Goal: Information Seeking & Learning: Learn about a topic

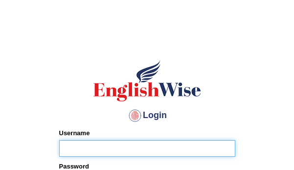
click at [120, 149] on input "Username" at bounding box center [147, 148] width 176 height 17
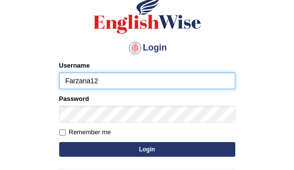
scroll to position [72, 0]
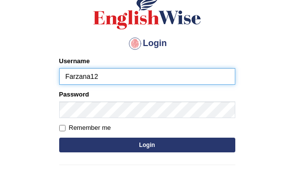
type input "Farzana12"
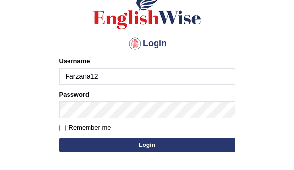
click at [167, 119] on form "Please fix the following errors: Username Farzana12 Password Remember me Login" at bounding box center [147, 105] width 176 height 98
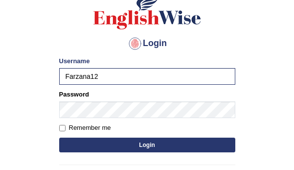
click at [190, 148] on button "Login" at bounding box center [147, 144] width 176 height 15
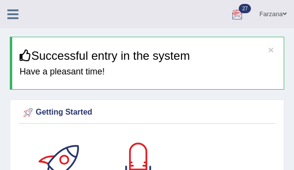
click at [18, 17] on icon at bounding box center [12, 14] width 11 height 13
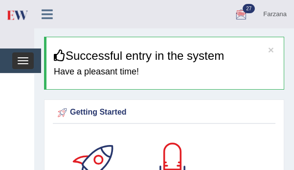
click at [24, 60] on span "button" at bounding box center [23, 60] width 11 height 1
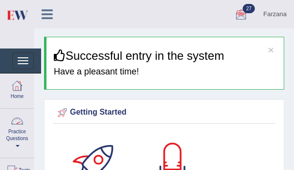
click at [21, 136] on link "Practice Questions" at bounding box center [16, 131] width 33 height 46
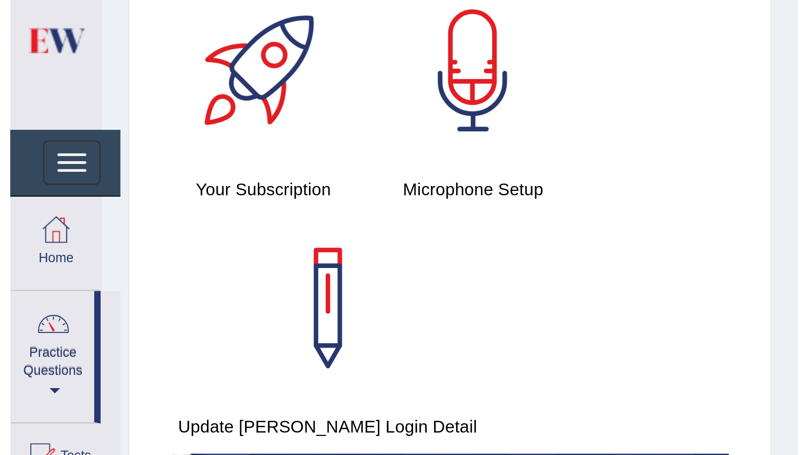
scroll to position [147, 0]
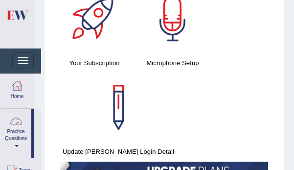
click at [33, 144] on li "Practice Questions Speaking Practice Read Aloud Repeat Sentence Describe Image …" at bounding box center [16, 132] width 33 height 49
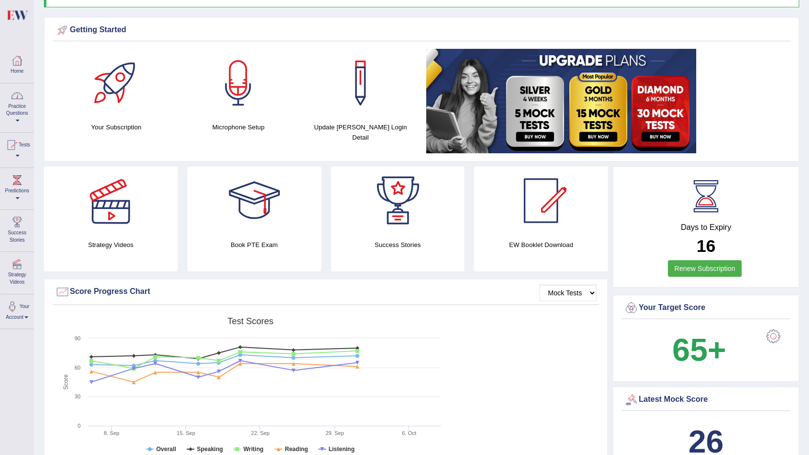
scroll to position [0, 0]
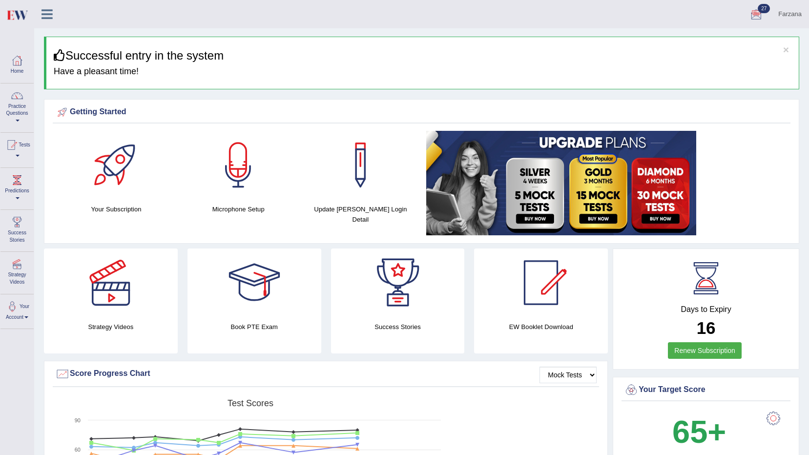
click at [54, 9] on link at bounding box center [47, 13] width 26 height 15
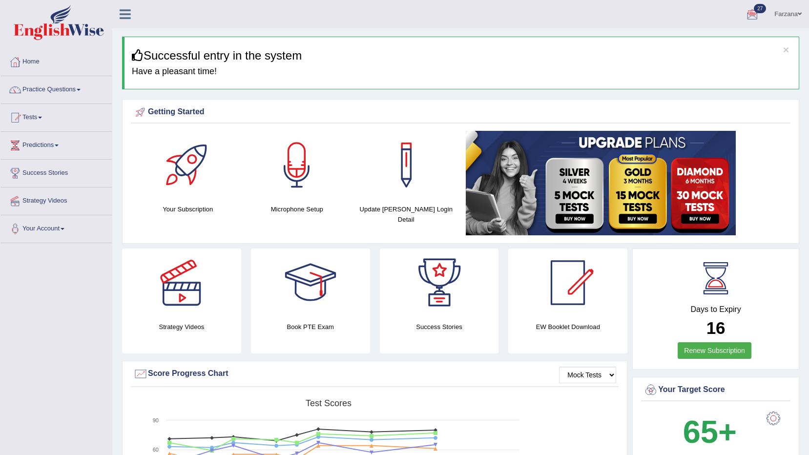
click at [47, 14] on img at bounding box center [59, 22] width 90 height 35
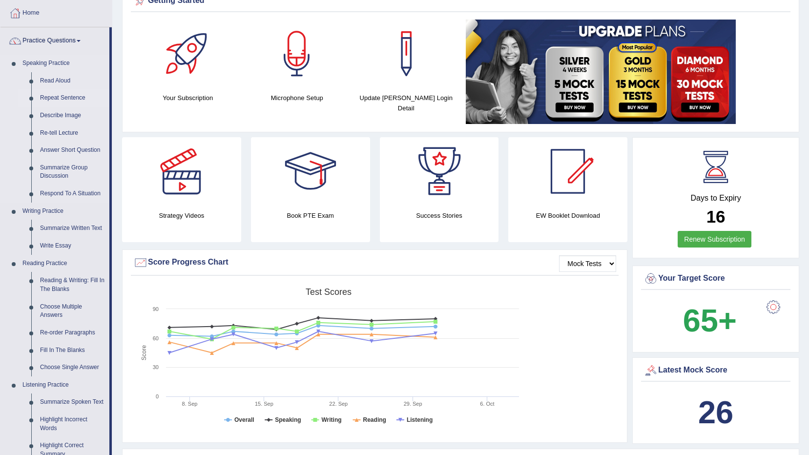
click at [66, 96] on link "Repeat Sentence" at bounding box center [73, 98] width 74 height 18
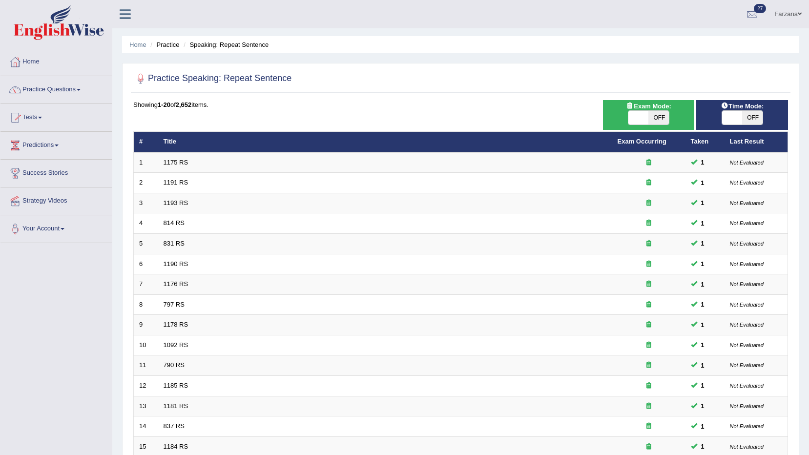
click at [750, 115] on span "OFF" at bounding box center [753, 118] width 21 height 14
checkbox input "true"
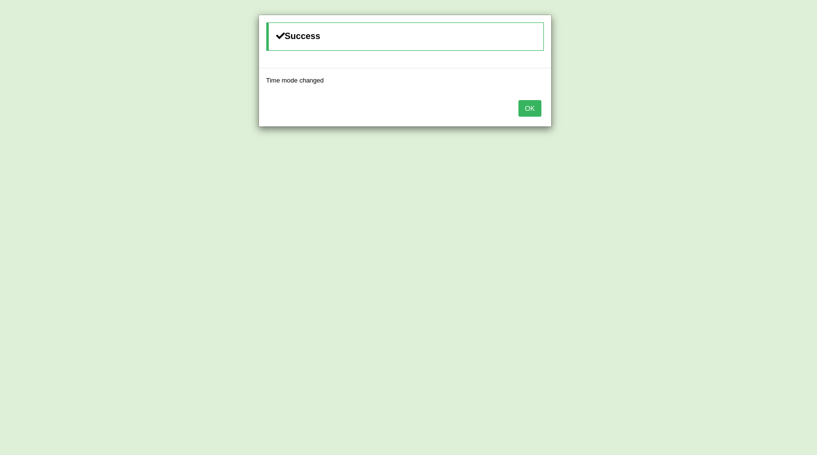
click at [531, 106] on button "OK" at bounding box center [529, 108] width 22 height 17
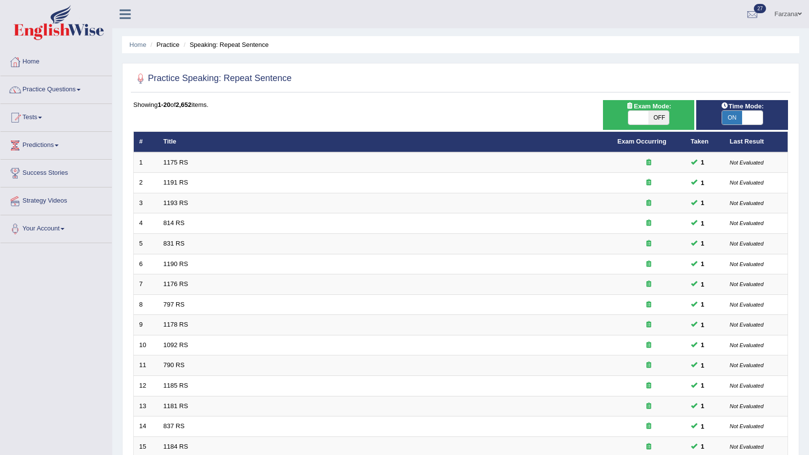
click at [659, 117] on span "OFF" at bounding box center [659, 118] width 21 height 14
checkbox input "true"
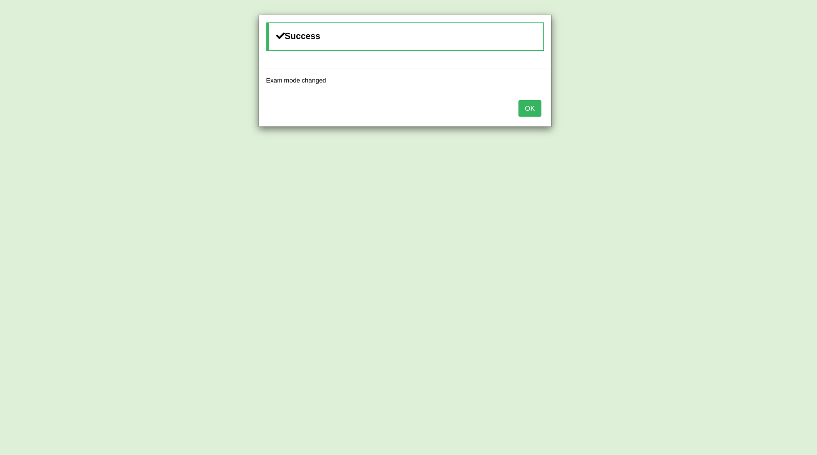
click at [534, 101] on button "OK" at bounding box center [529, 108] width 22 height 17
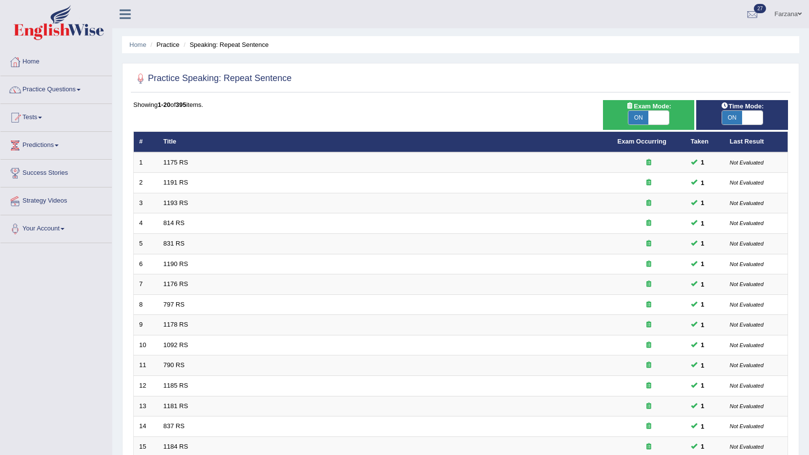
click at [727, 125] on div "ON OFF" at bounding box center [743, 117] width 42 height 15
drag, startPoint x: 734, startPoint y: 116, endPoint x: 728, endPoint y: 116, distance: 6.4
click at [733, 116] on span "ON" at bounding box center [732, 118] width 21 height 14
checkbox input "false"
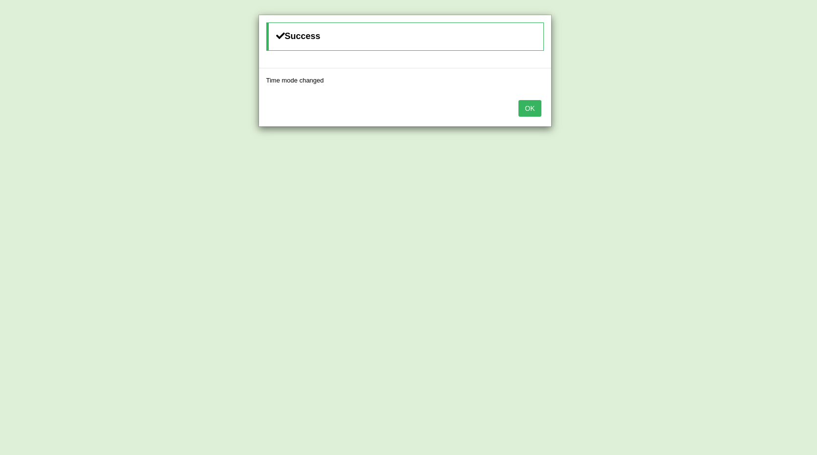
click at [532, 110] on button "OK" at bounding box center [529, 108] width 22 height 17
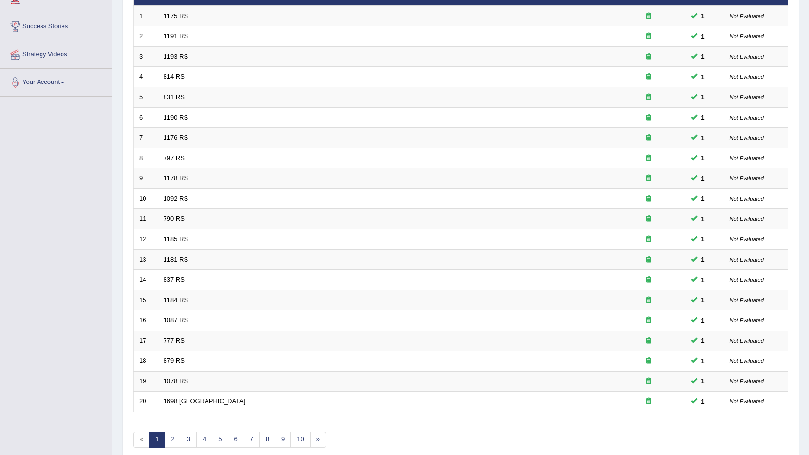
scroll to position [191, 0]
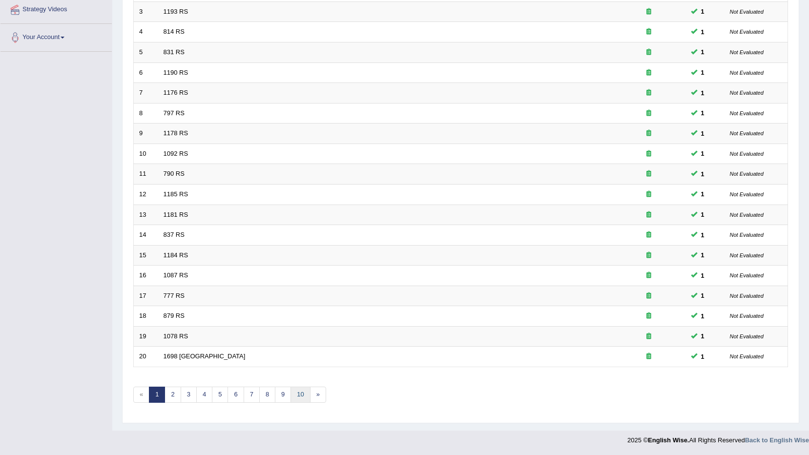
click at [302, 392] on link "10" at bounding box center [301, 395] width 20 height 16
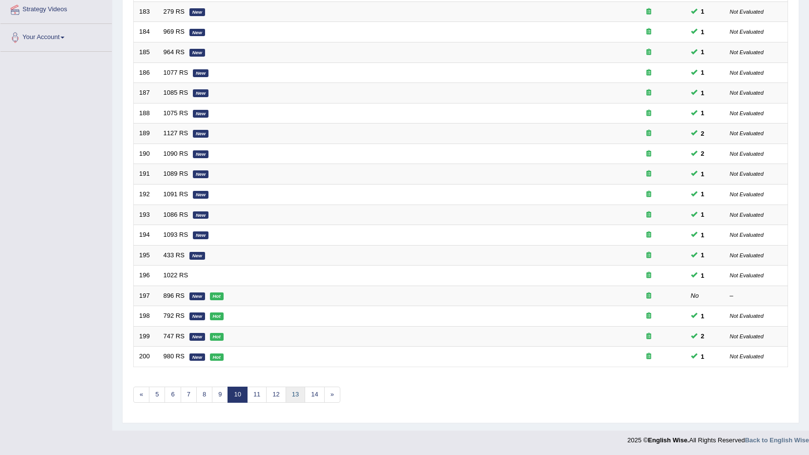
click at [302, 396] on link "13" at bounding box center [296, 395] width 20 height 16
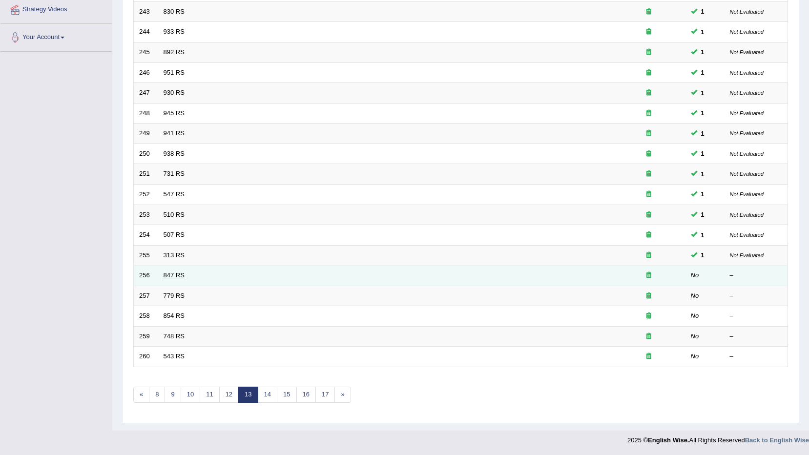
click at [176, 278] on link "847 RS" at bounding box center [174, 275] width 21 height 7
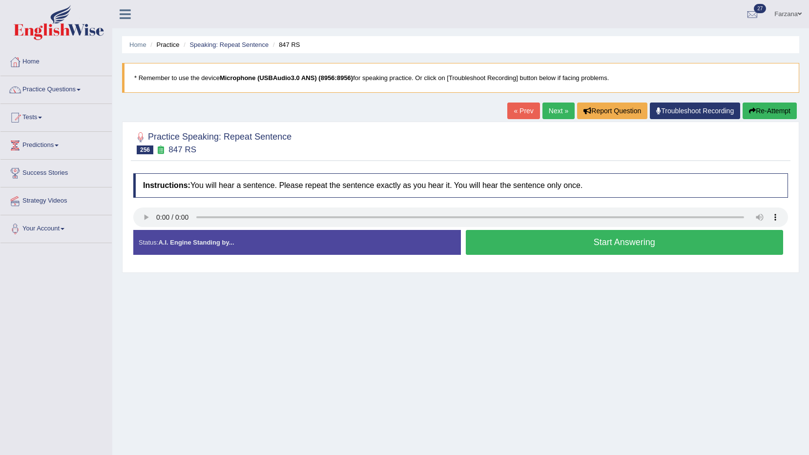
click at [701, 109] on link "Troubleshoot Recording" at bounding box center [695, 111] width 90 height 17
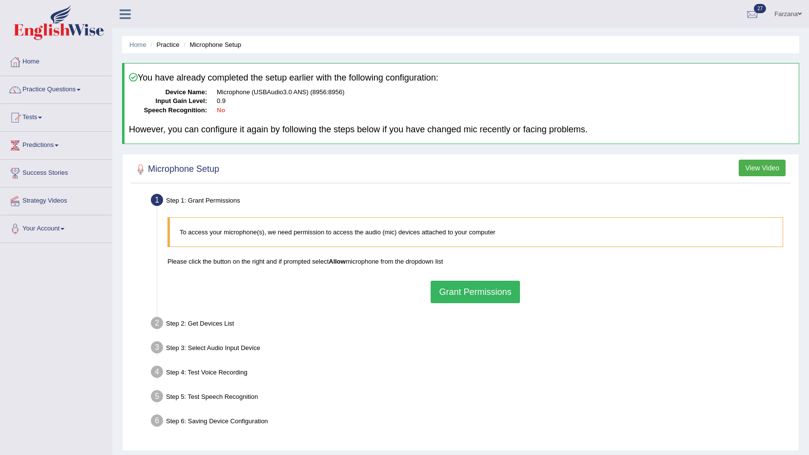
click at [461, 285] on button "Grant Permissions" at bounding box center [475, 292] width 89 height 22
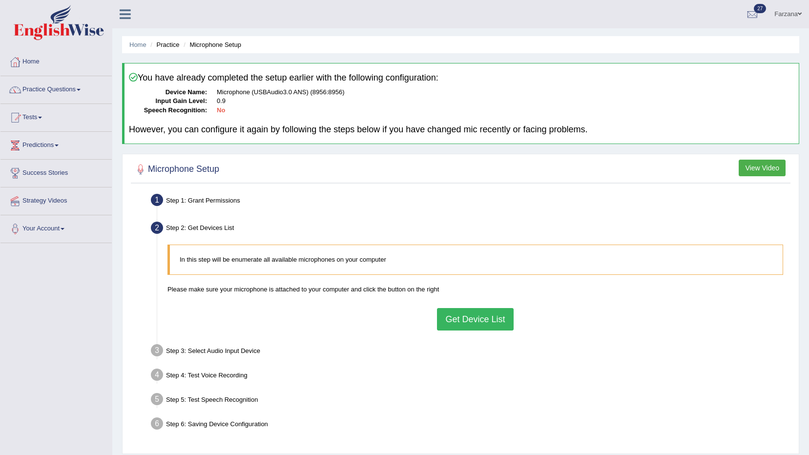
click at [479, 312] on button "Get Device List" at bounding box center [475, 319] width 76 height 22
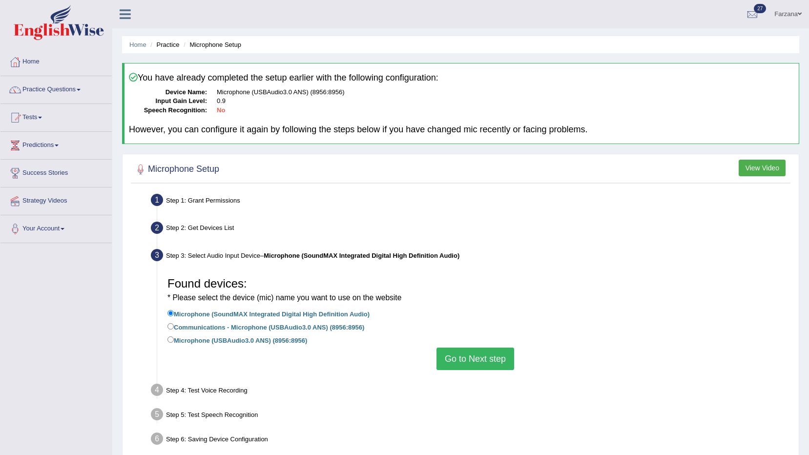
click at [466, 356] on button "Go to Next step" at bounding box center [476, 359] width 78 height 22
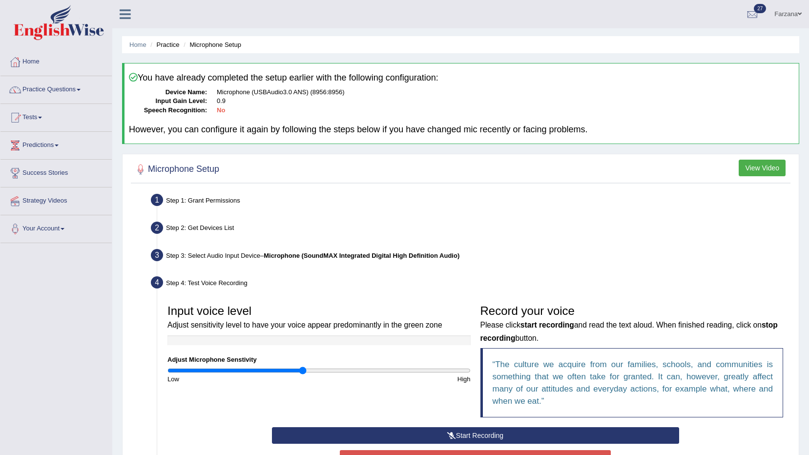
scroll to position [147, 0]
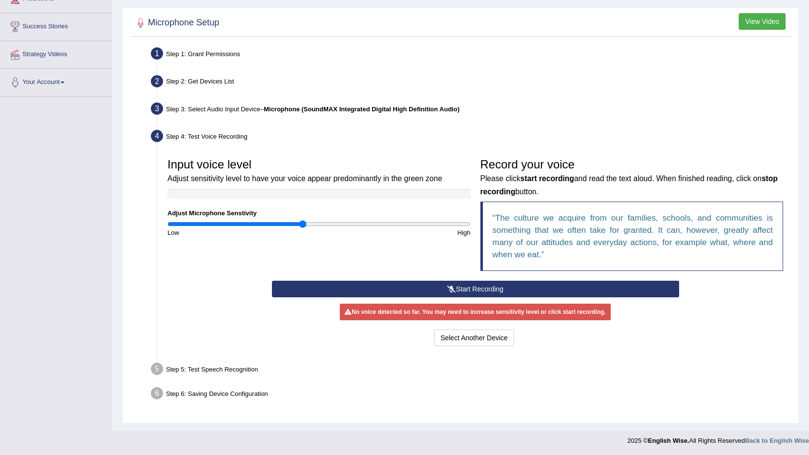
click at [437, 285] on button "Start Recording" at bounding box center [475, 289] width 407 height 17
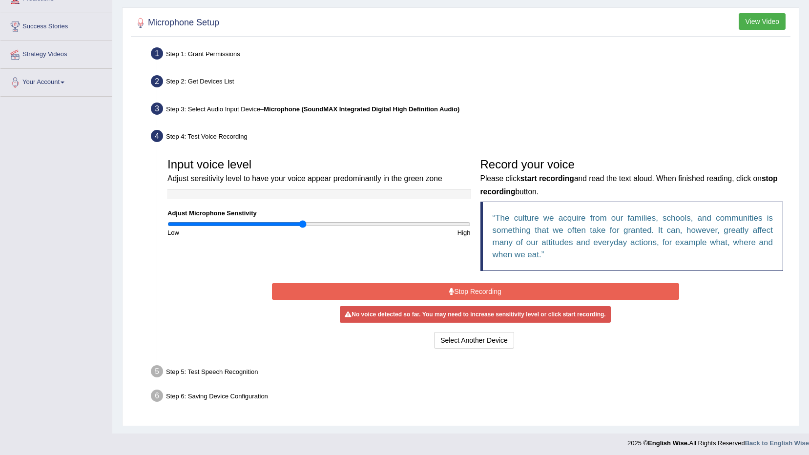
click at [383, 290] on button "Stop Recording" at bounding box center [475, 291] width 407 height 17
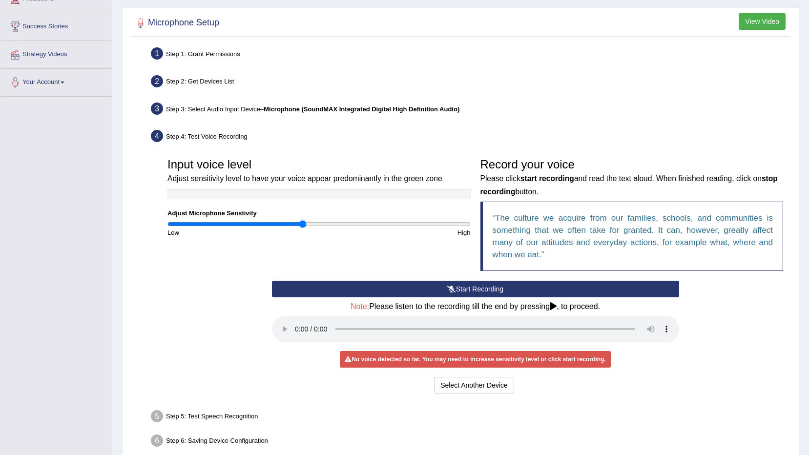
click at [383, 290] on button "Start Recording" at bounding box center [475, 289] width 407 height 17
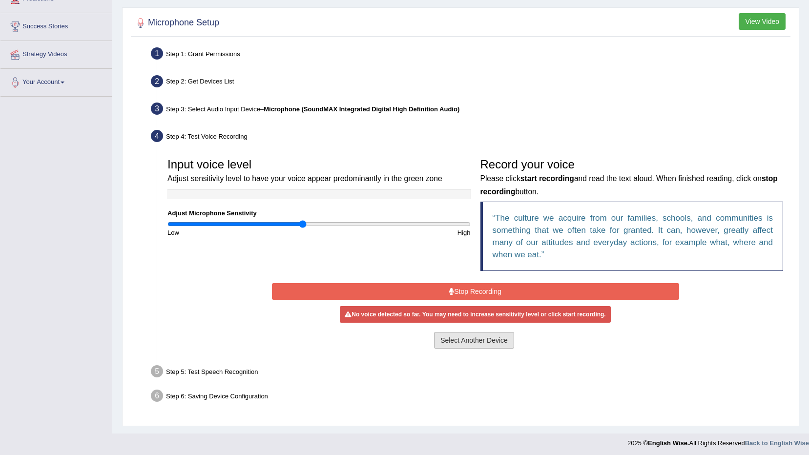
click at [480, 344] on button "Select Another Device" at bounding box center [474, 340] width 80 height 17
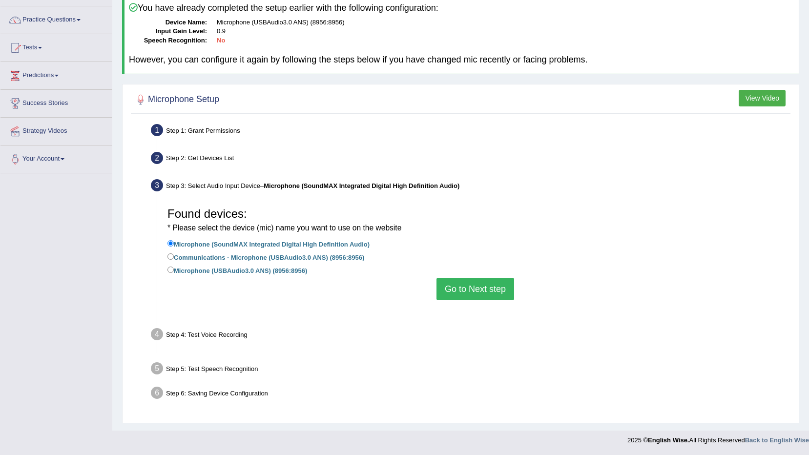
scroll to position [58, 0]
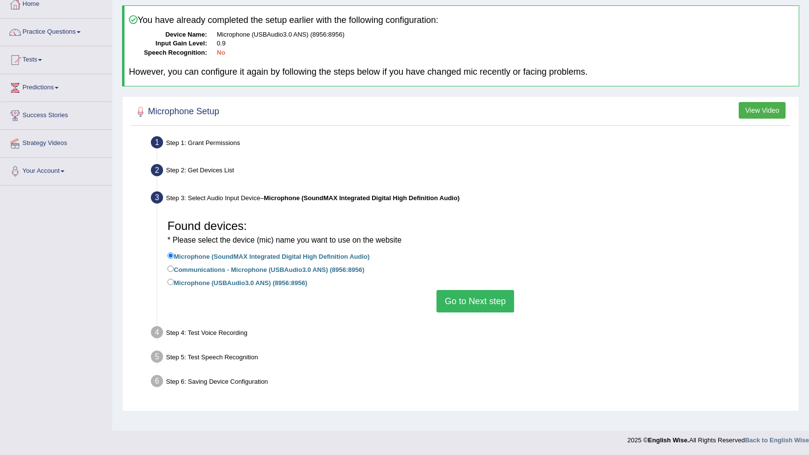
click at [186, 269] on label "Communications - Microphone (USBAudio3.0 ANS) (8956:8956)" at bounding box center [266, 269] width 197 height 11
click at [174, 269] on input "Communications - Microphone (USBAudio3.0 ANS) (8956:8956)" at bounding box center [171, 269] width 6 height 6
radio input "true"
click at [470, 296] on button "Go to Next step" at bounding box center [476, 301] width 78 height 22
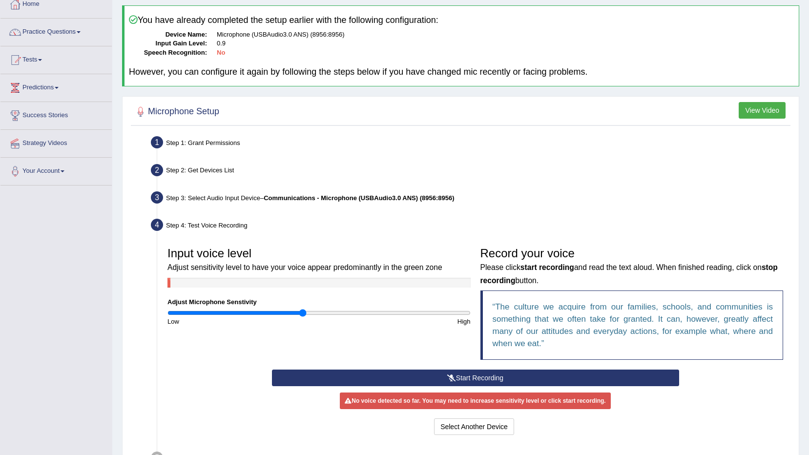
click at [416, 375] on button "Start Recording" at bounding box center [475, 378] width 407 height 17
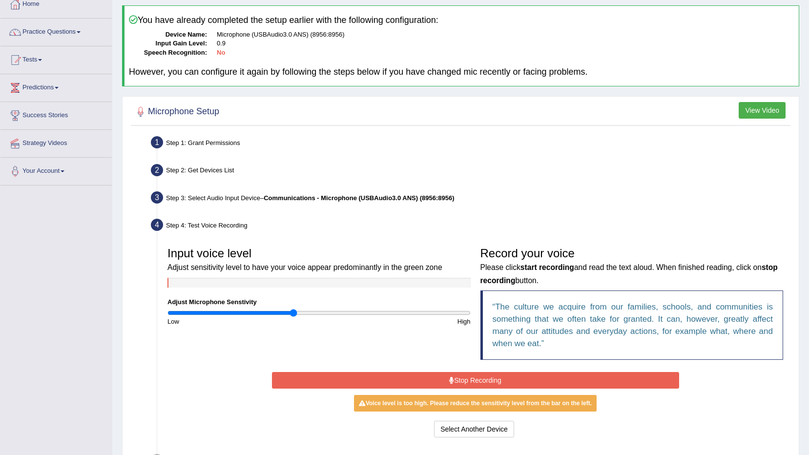
click at [293, 314] on input "range" at bounding box center [319, 313] width 303 height 8
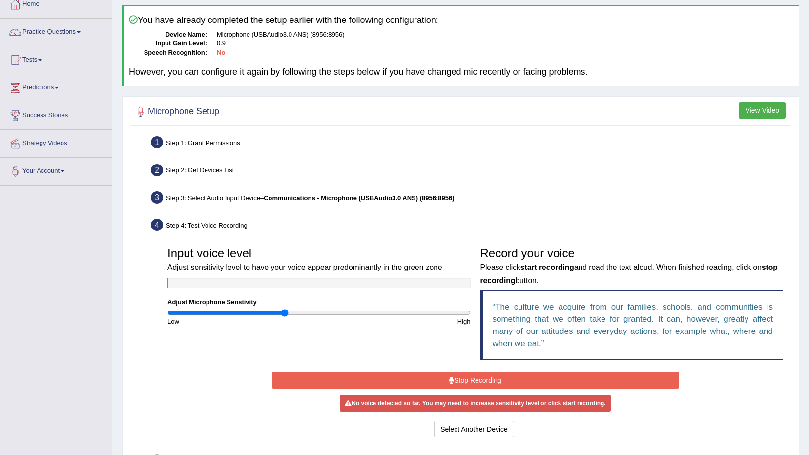
type input "0.78"
click at [286, 314] on input "range" at bounding box center [319, 313] width 303 height 8
drag, startPoint x: 340, startPoint y: 368, endPoint x: 325, endPoint y: 366, distance: 14.8
click at [338, 368] on div "Input voice level Adjust sensitivity level to have your voice appear predominan…" at bounding box center [476, 305] width 626 height 127
click at [330, 382] on button "Stop Recording" at bounding box center [475, 380] width 407 height 17
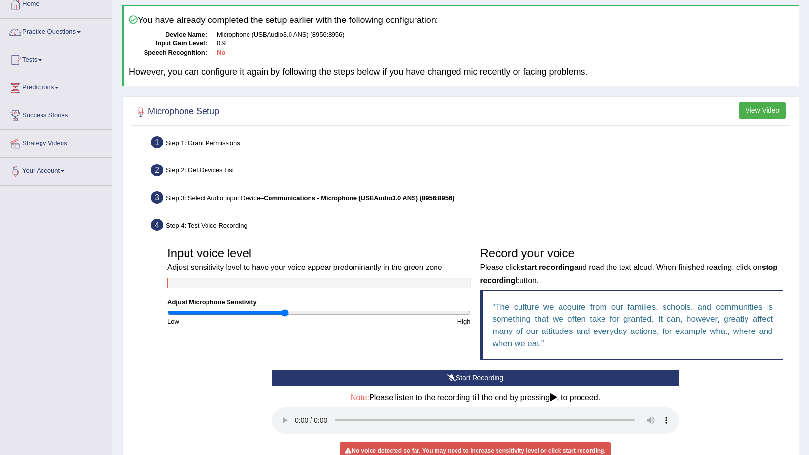
click at [330, 382] on button "Start Recording" at bounding box center [475, 378] width 407 height 17
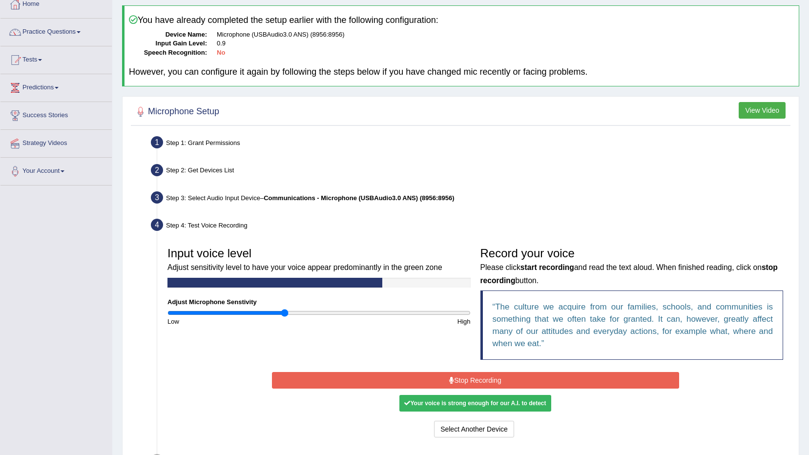
click at [330, 382] on button "Stop Recording" at bounding box center [475, 380] width 407 height 17
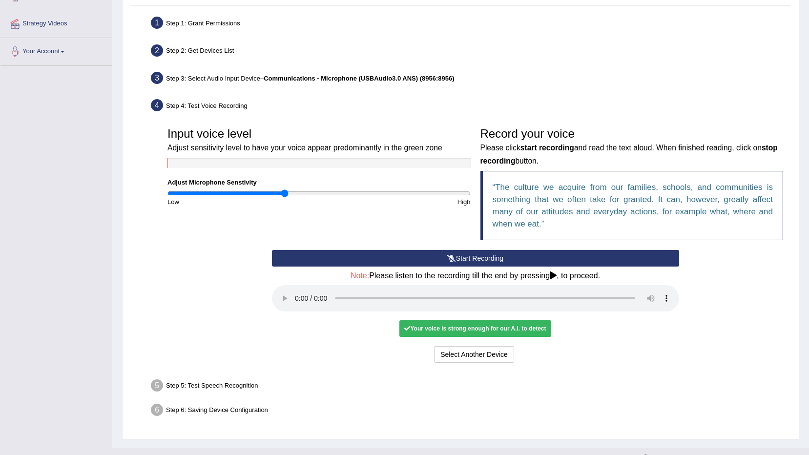
scroll to position [194, 0]
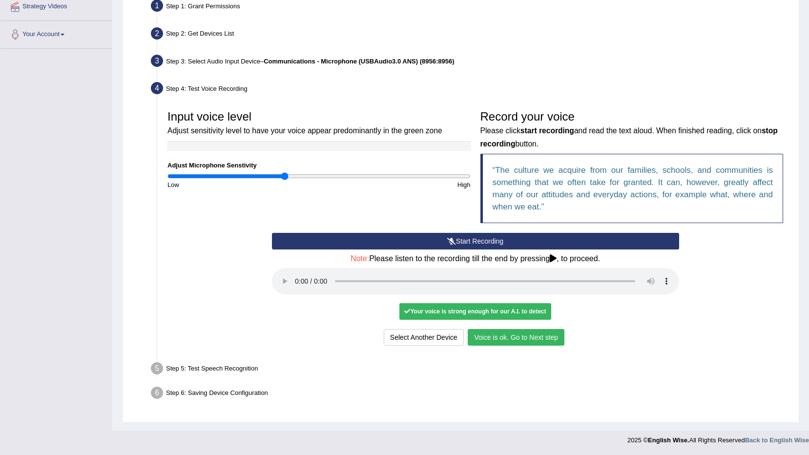
click at [547, 339] on button "Voice is ok. Go to Next step" at bounding box center [516, 337] width 97 height 17
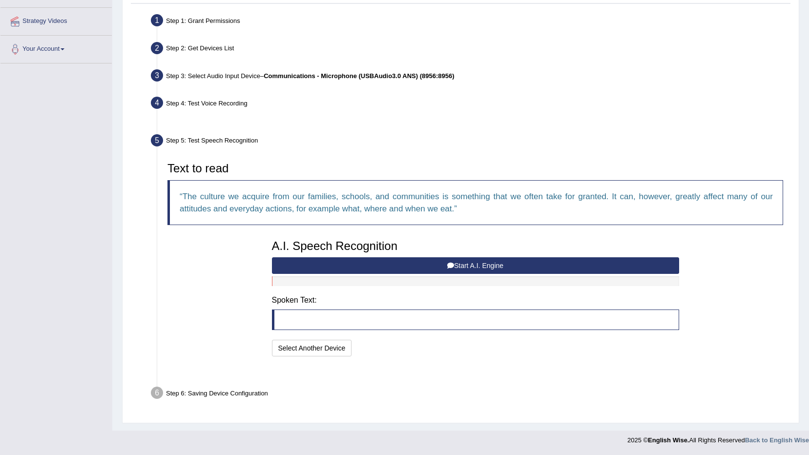
scroll to position [156, 0]
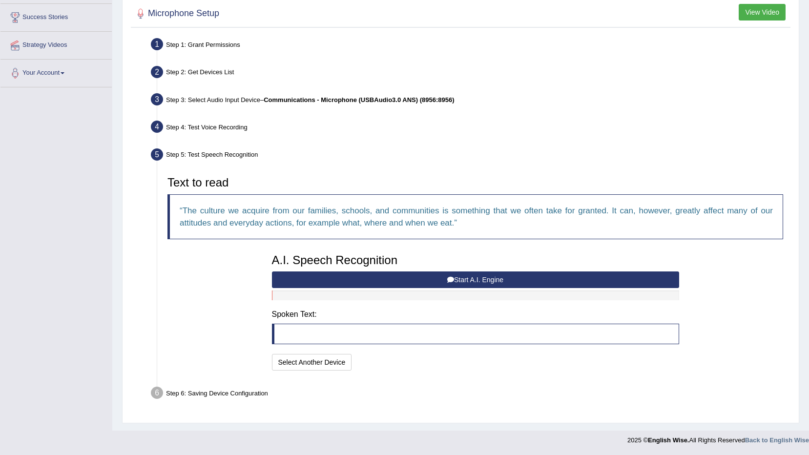
click at [445, 284] on button "Start A.I. Engine" at bounding box center [475, 280] width 407 height 17
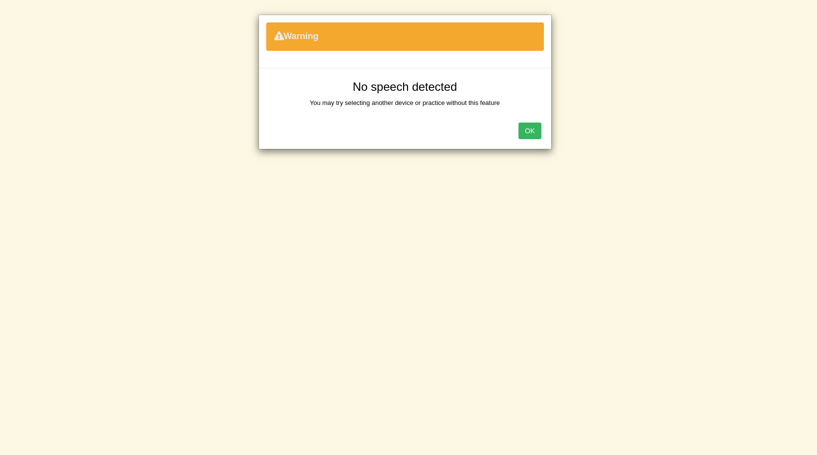
click at [532, 120] on div "OK" at bounding box center [405, 132] width 292 height 34
click at [532, 127] on button "OK" at bounding box center [529, 131] width 22 height 17
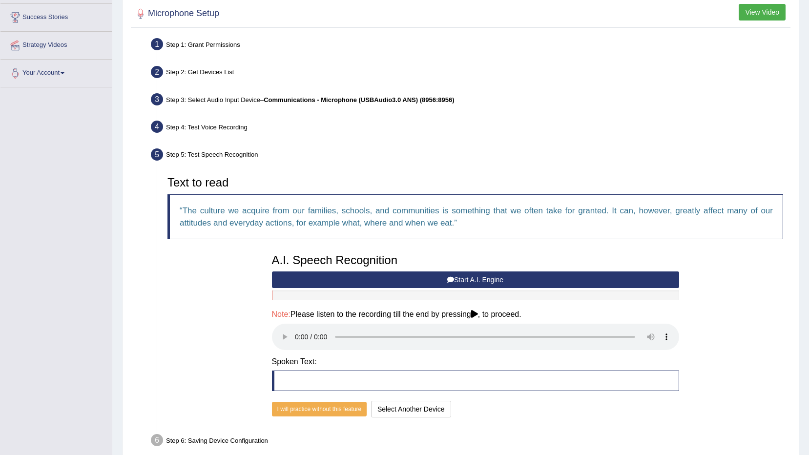
click at [303, 282] on button "Start A.I. Engine" at bounding box center [475, 280] width 407 height 17
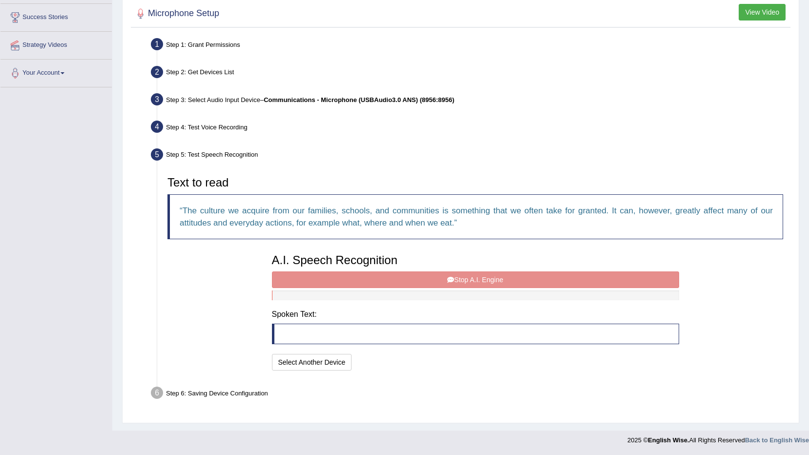
click at [463, 283] on div "A.I. Speech Recognition Start A.I. Engine Stop A.I. Engine Note: Please listen …" at bounding box center [475, 311] width 417 height 124
click at [340, 366] on button "Select Another Device" at bounding box center [312, 362] width 80 height 17
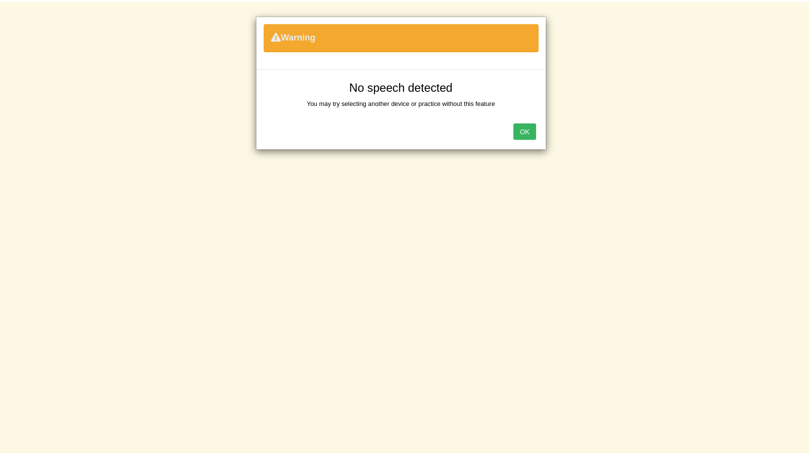
scroll to position [58, 0]
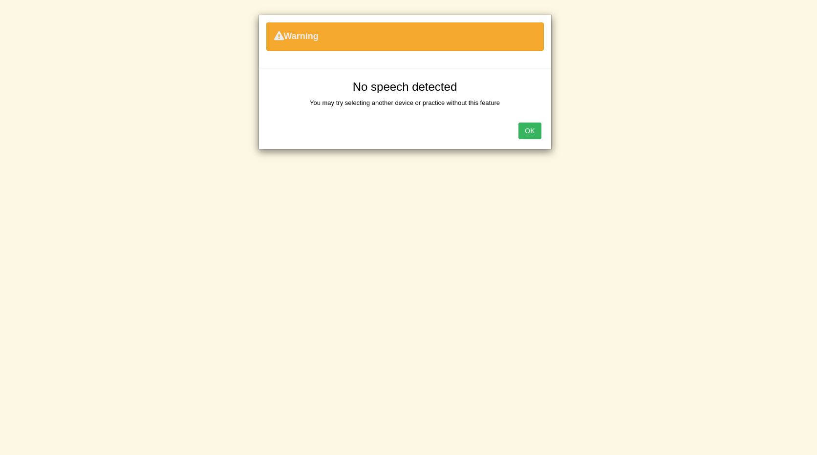
click at [521, 126] on button "OK" at bounding box center [529, 131] width 22 height 17
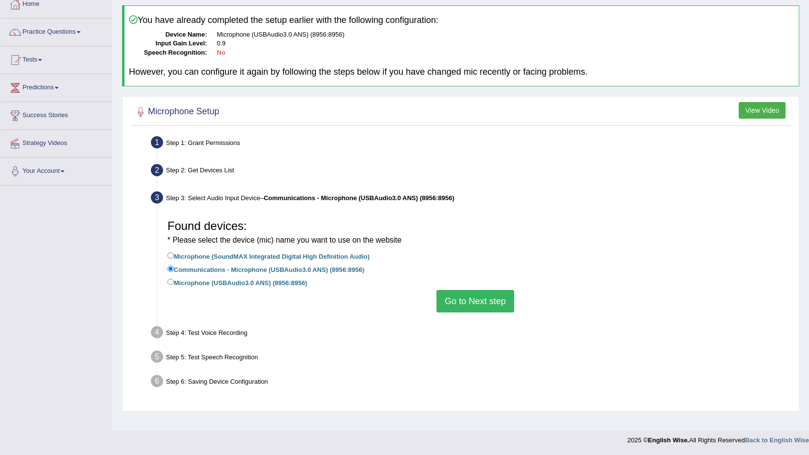
click at [199, 281] on label "Microphone (USBAudio3.0 ANS) (8956:8956)" at bounding box center [238, 282] width 140 height 11
click at [174, 281] on input "Microphone (USBAudio3.0 ANS) (8956:8956)" at bounding box center [171, 282] width 6 height 6
radio input "true"
click at [493, 301] on button "Go to Next step" at bounding box center [476, 301] width 78 height 22
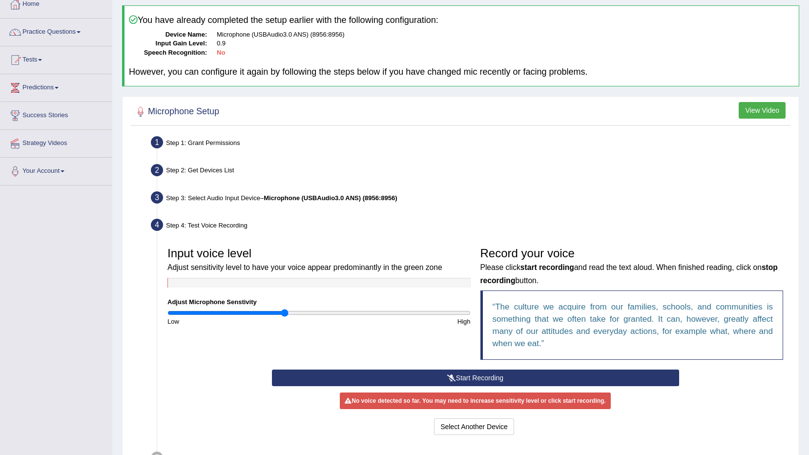
click at [449, 376] on icon at bounding box center [451, 378] width 9 height 7
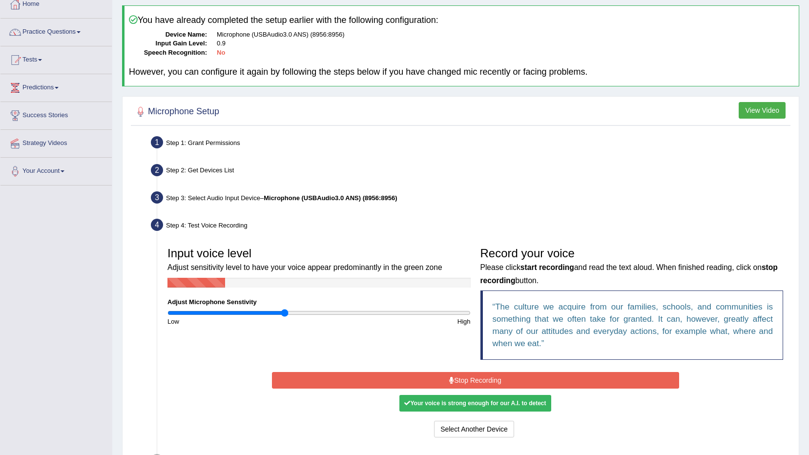
click at [450, 374] on button "Stop Recording" at bounding box center [475, 380] width 407 height 17
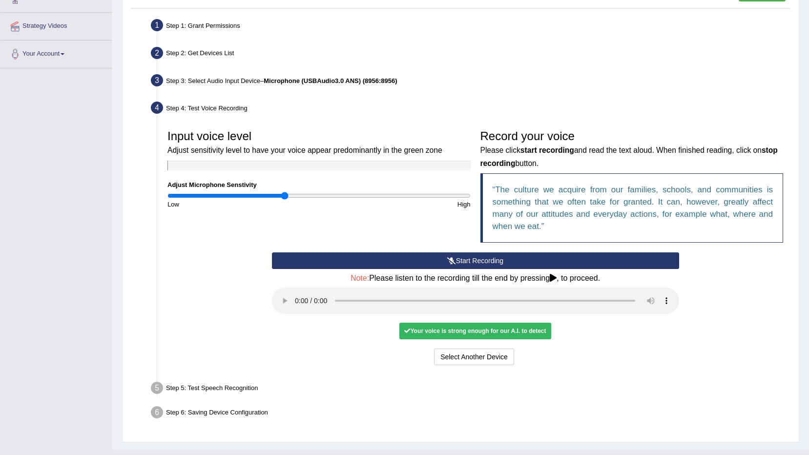
scroll to position [194, 0]
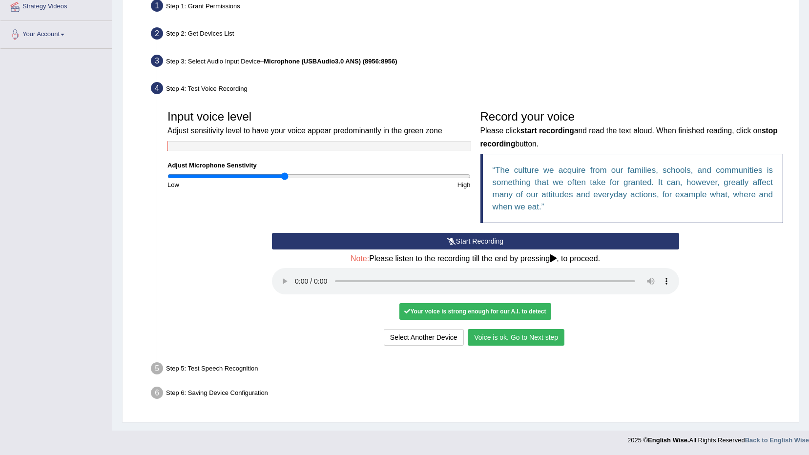
click at [537, 335] on button "Voice is ok. Go to Next step" at bounding box center [516, 337] width 97 height 17
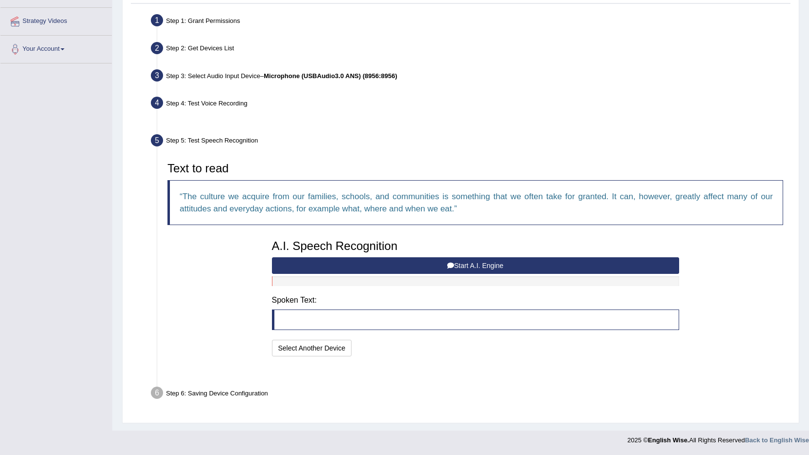
scroll to position [156, 0]
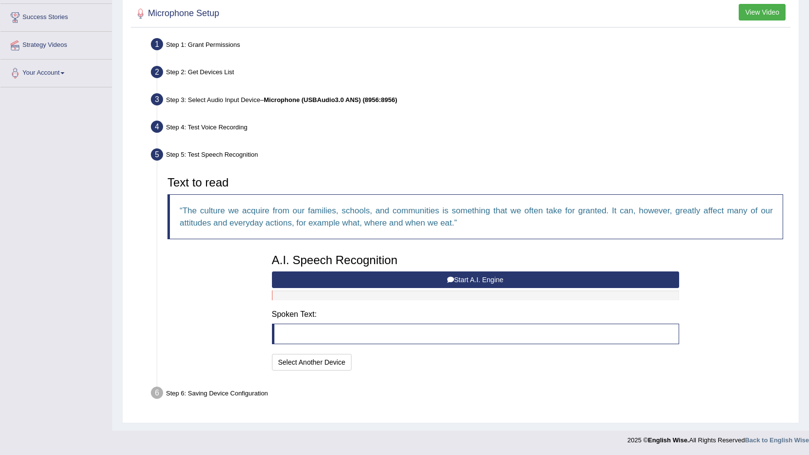
click at [414, 281] on button "Start A.I. Engine" at bounding box center [475, 280] width 407 height 17
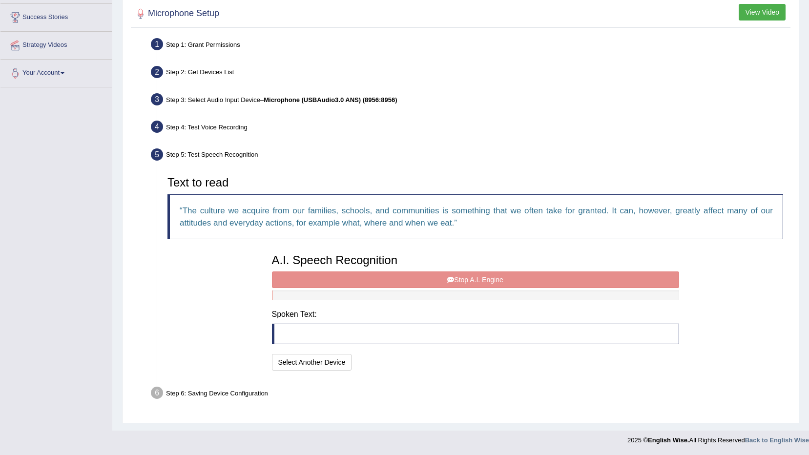
click at [404, 282] on div "A.I. Speech Recognition Start A.I. Engine Stop A.I. Engine Note: Please listen …" at bounding box center [475, 311] width 417 height 124
click at [323, 363] on button "Select Another Device" at bounding box center [312, 362] width 80 height 17
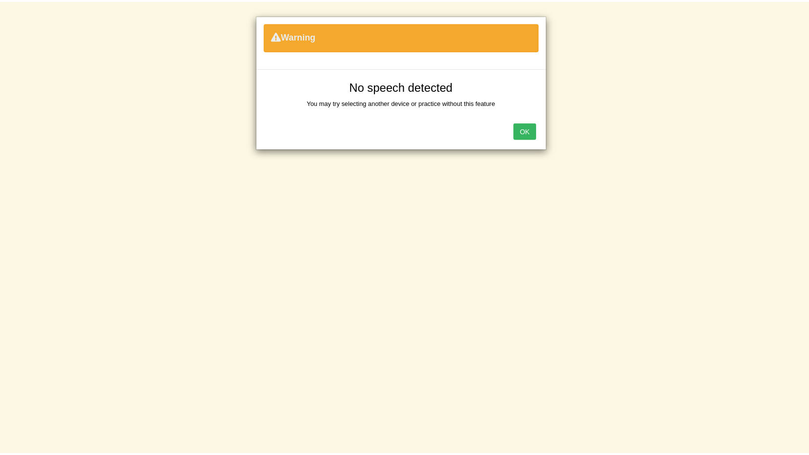
scroll to position [58, 0]
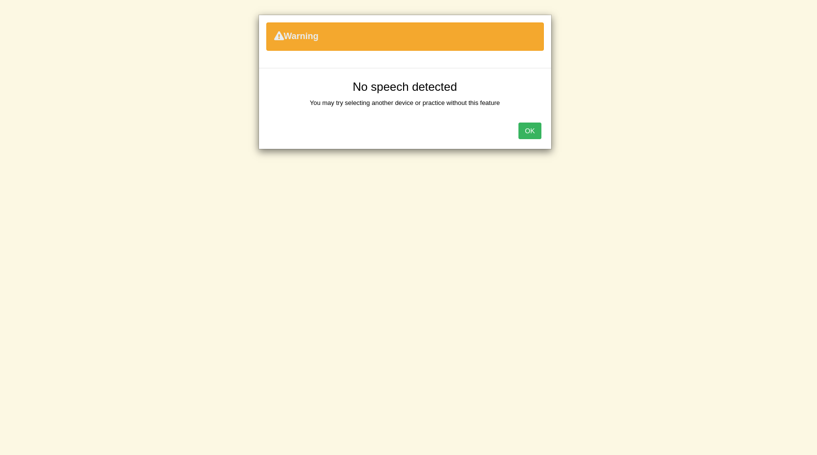
click at [526, 133] on button "OK" at bounding box center [529, 131] width 22 height 17
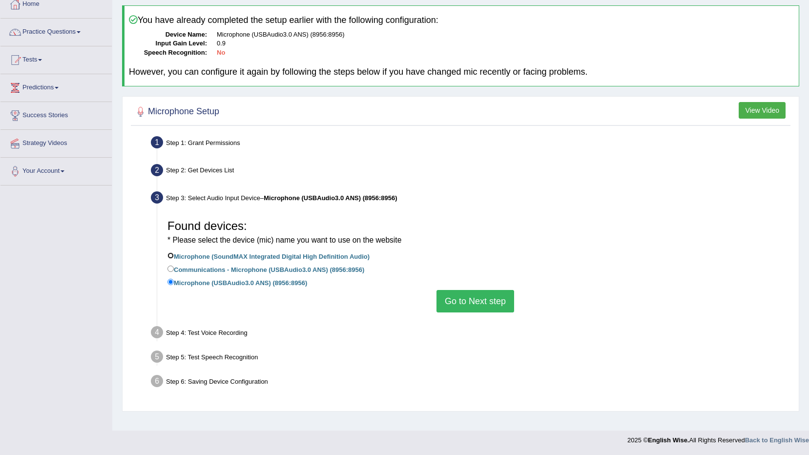
click at [172, 257] on input "Microphone (SoundMAX Integrated Digital High Definition Audio)" at bounding box center [171, 256] width 6 height 6
radio input "true"
click at [504, 298] on button "Go to Next step" at bounding box center [476, 301] width 78 height 22
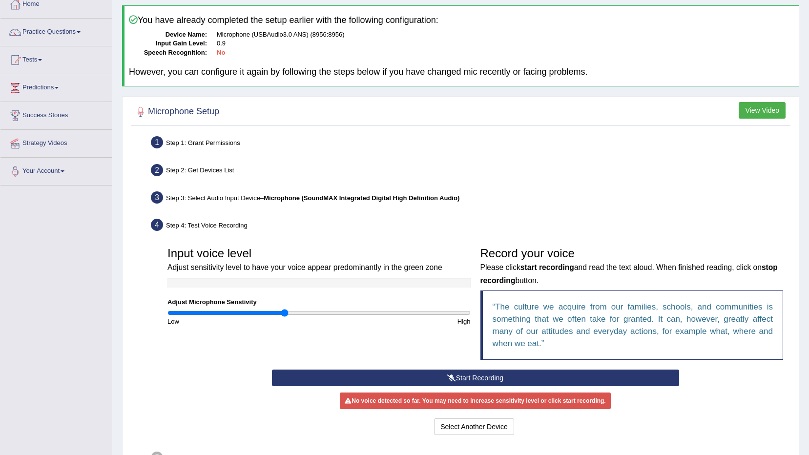
click at [469, 372] on button "Start Recording" at bounding box center [475, 378] width 407 height 17
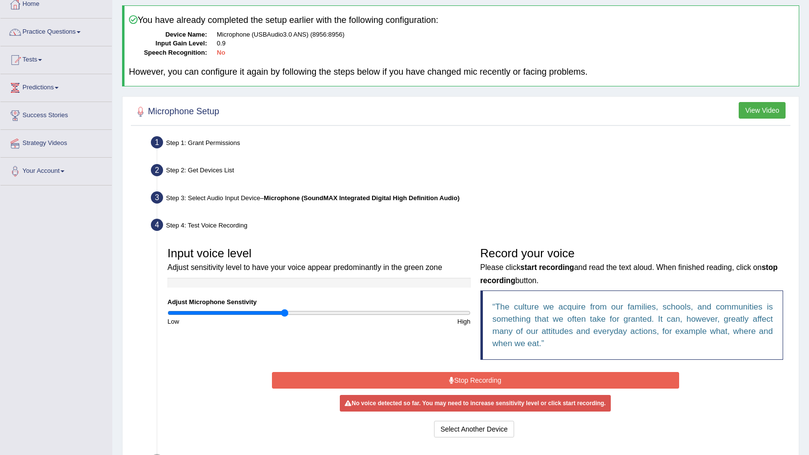
click at [467, 378] on button "Stop Recording" at bounding box center [475, 380] width 407 height 17
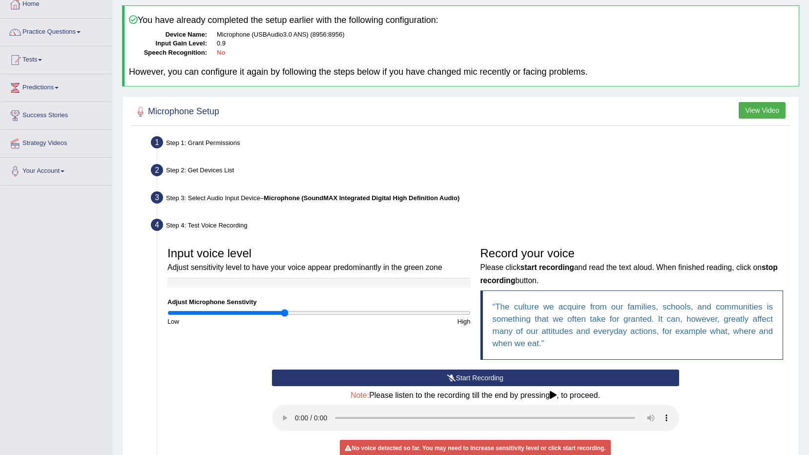
click at [467, 378] on button "Start Recording" at bounding box center [475, 378] width 407 height 17
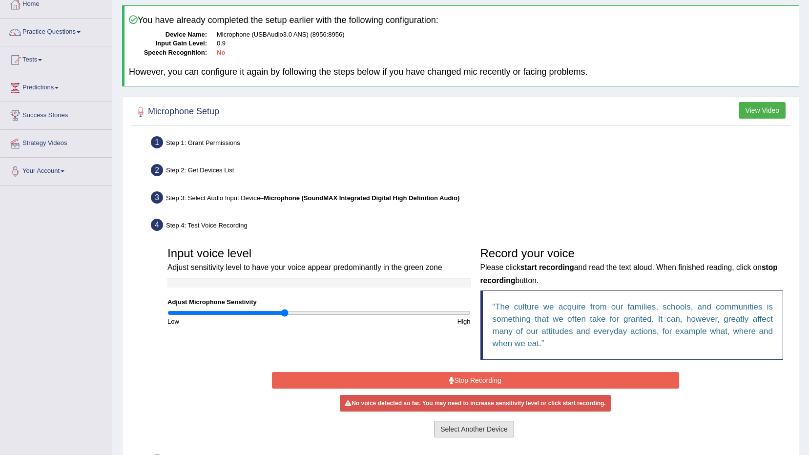
click at [461, 424] on button "Select Another Device" at bounding box center [474, 429] width 80 height 17
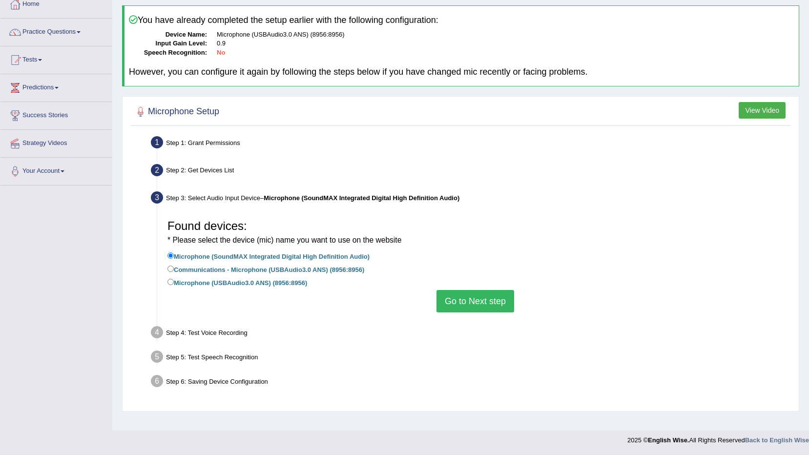
click at [219, 267] on label "Communications - Microphone (USBAudio3.0 ANS) (8956:8956)" at bounding box center [266, 269] width 197 height 11
click at [174, 267] on input "Communications - Microphone (USBAudio3.0 ANS) (8956:8956)" at bounding box center [171, 269] width 6 height 6
radio input "true"
click at [429, 300] on div "Found devices: * Please select the device (mic) name you want to use on the web…" at bounding box center [476, 263] width 626 height 107
click at [456, 299] on button "Go to Next step" at bounding box center [476, 301] width 78 height 22
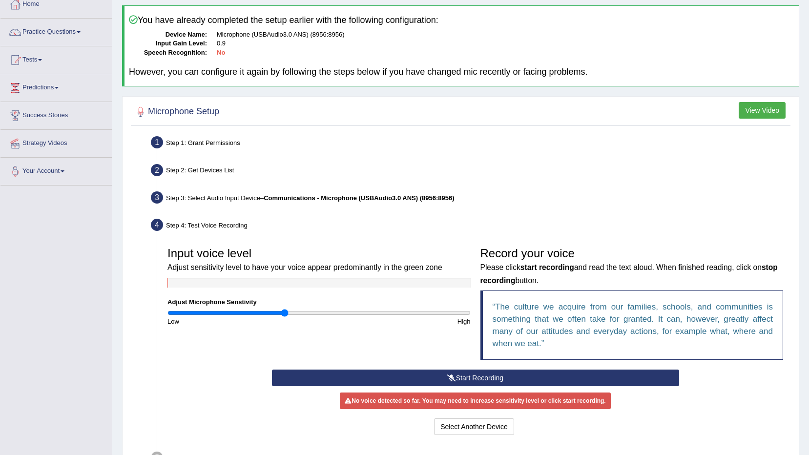
click at [435, 379] on button "Start Recording" at bounding box center [475, 378] width 407 height 17
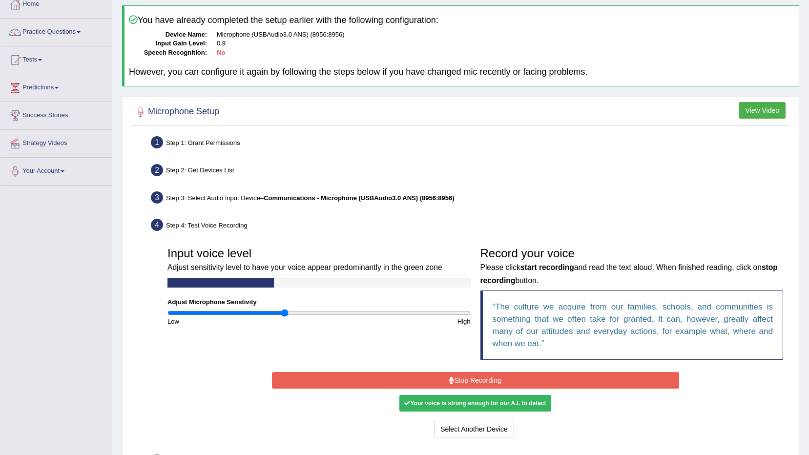
click at [434, 379] on button "Stop Recording" at bounding box center [475, 380] width 407 height 17
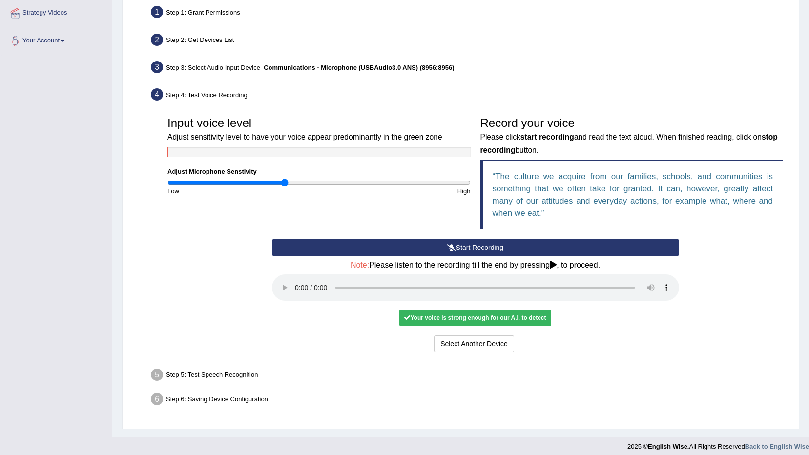
scroll to position [194, 0]
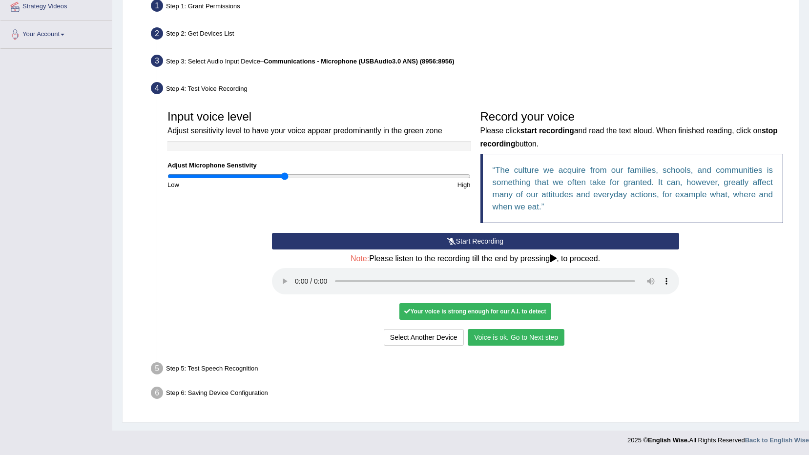
click at [534, 337] on button "Voice is ok. Go to Next step" at bounding box center [516, 337] width 97 height 17
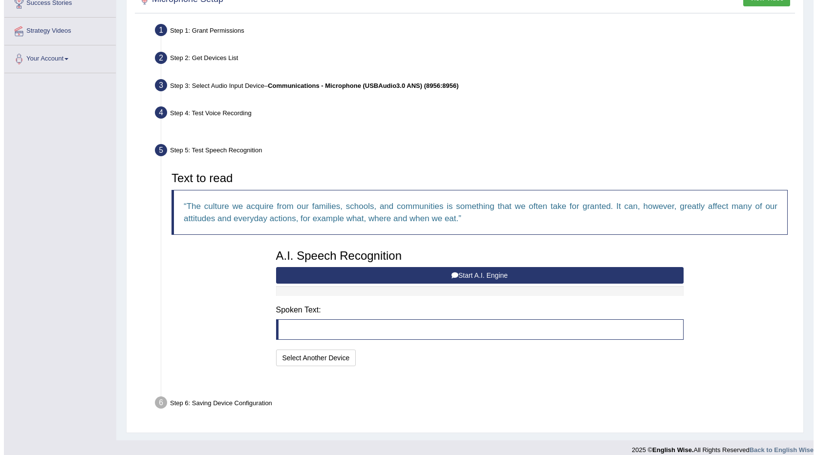
scroll to position [156, 0]
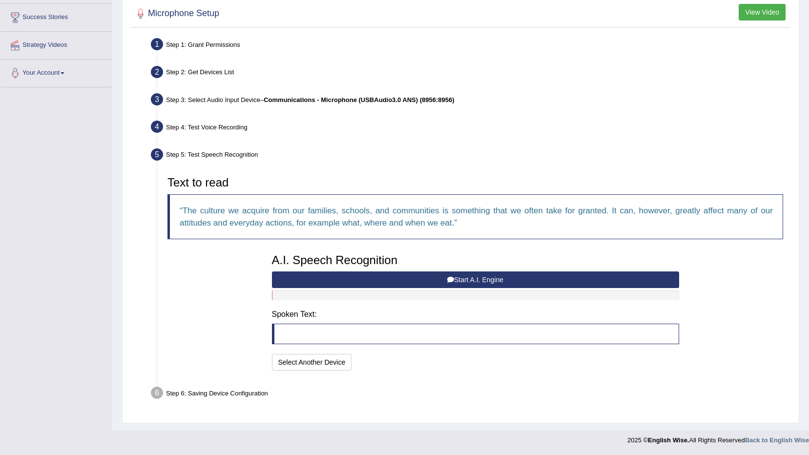
click at [397, 276] on button "Start A.I. Engine" at bounding box center [475, 280] width 407 height 17
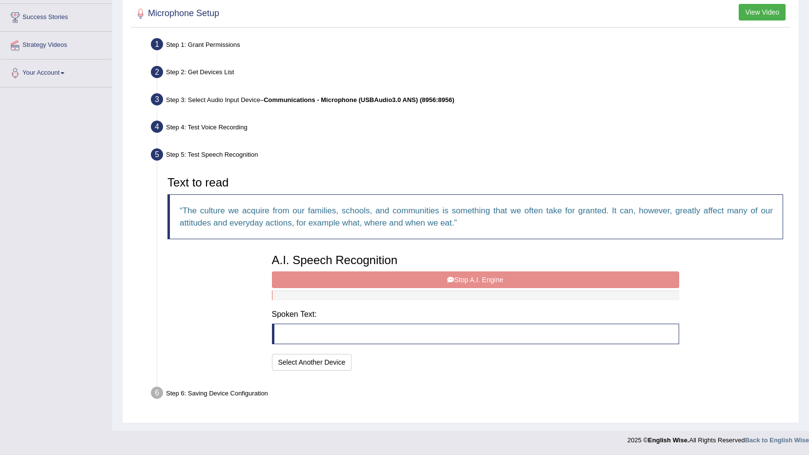
click at [385, 282] on div "A.I. Speech Recognition Start A.I. Engine Stop A.I. Engine Note: Please listen …" at bounding box center [475, 311] width 417 height 124
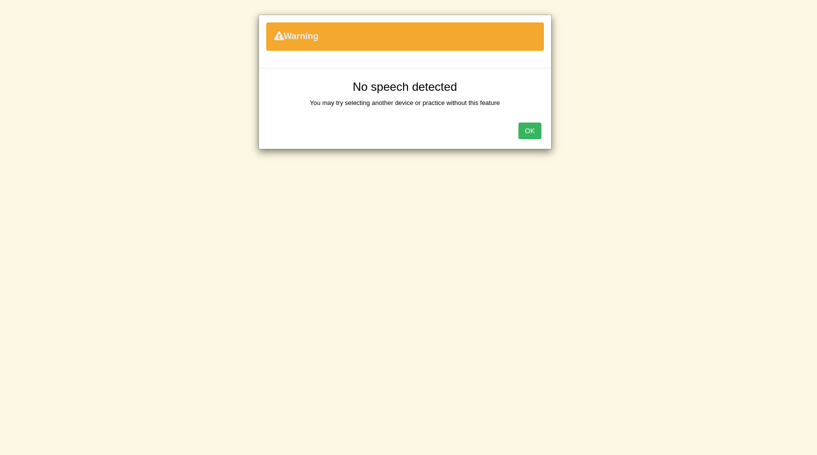
click at [520, 127] on button "OK" at bounding box center [529, 131] width 22 height 17
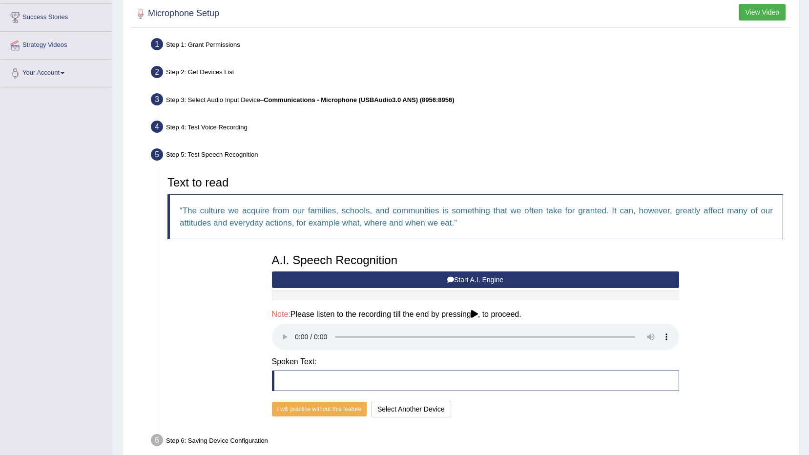
click at [488, 283] on button "Start A.I. Engine" at bounding box center [475, 280] width 407 height 17
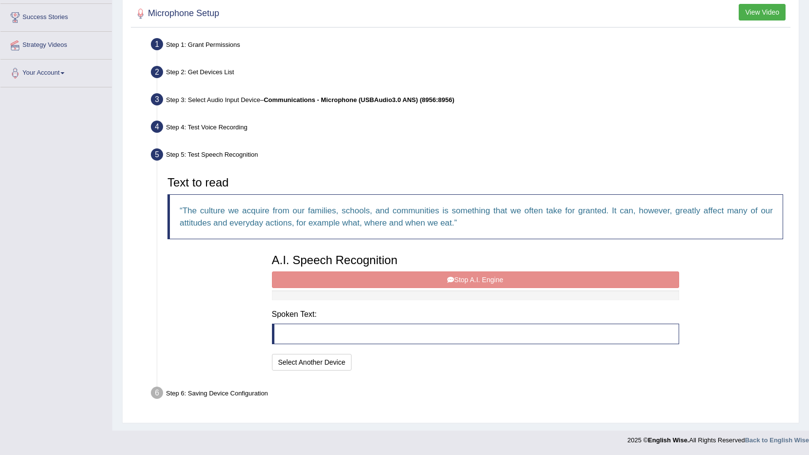
click at [375, 282] on div "A.I. Speech Recognition Start A.I. Engine Stop A.I. Engine Note: Please listen …" at bounding box center [475, 311] width 417 height 124
click at [396, 281] on div "A.I. Speech Recognition Start A.I. Engine Stop A.I. Engine Note: Please listen …" at bounding box center [475, 311] width 417 height 124
drag, startPoint x: 396, startPoint y: 281, endPoint x: 411, endPoint y: 276, distance: 15.4
click at [397, 281] on div "A.I. Speech Recognition Start A.I. Engine Stop A.I. Engine Note: Please listen …" at bounding box center [475, 311] width 417 height 124
click at [416, 276] on div "A.I. Speech Recognition Start A.I. Engine Stop A.I. Engine Note: Please listen …" at bounding box center [475, 311] width 417 height 124
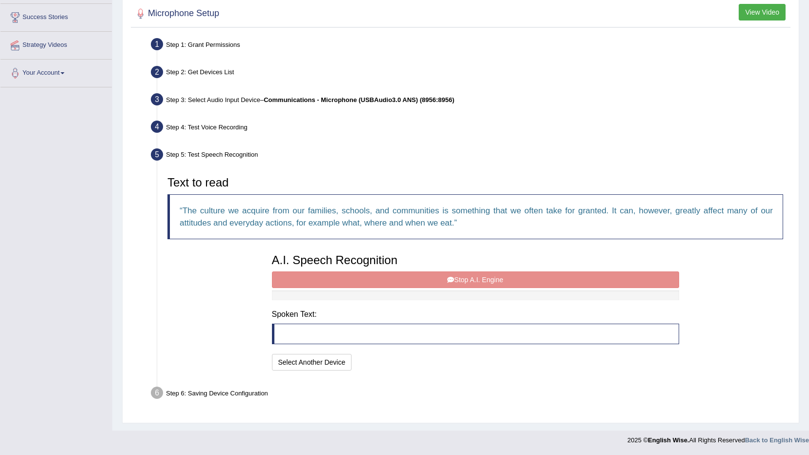
click at [416, 276] on div "A.I. Speech Recognition Start A.I. Engine Stop A.I. Engine Note: Please listen …" at bounding box center [475, 311] width 417 height 124
click at [331, 272] on div "A.I. Speech Recognition Start A.I. Engine Stop A.I. Engine Note: Please listen …" at bounding box center [475, 311] width 417 height 124
click at [394, 293] on div at bounding box center [475, 296] width 407 height 10
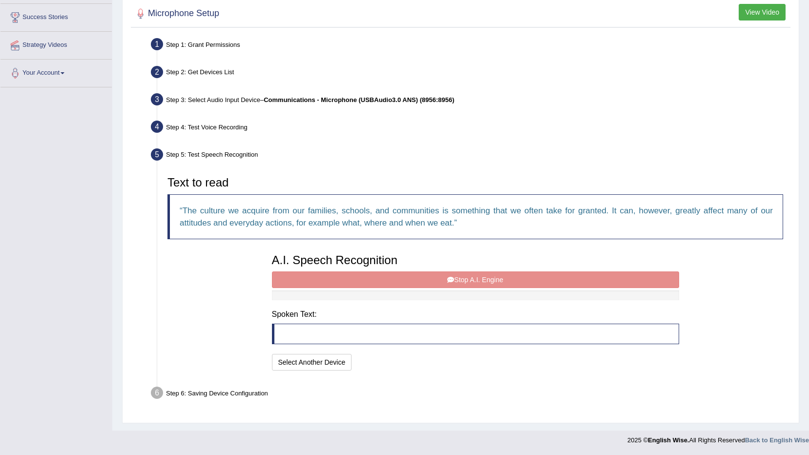
click at [388, 290] on div "A.I. Speech Recognition Start A.I. Engine Stop A.I. Engine Note: Please listen …" at bounding box center [475, 311] width 417 height 124
click at [359, 273] on div "A.I. Speech Recognition Start A.I. Engine Stop A.I. Engine Note: Please listen …" at bounding box center [475, 311] width 417 height 124
click at [353, 289] on div "A.I. Speech Recognition Start A.I. Engine Stop A.I. Engine Note: Please listen …" at bounding box center [475, 311] width 417 height 124
